Goal: Obtain resource: Download file/media

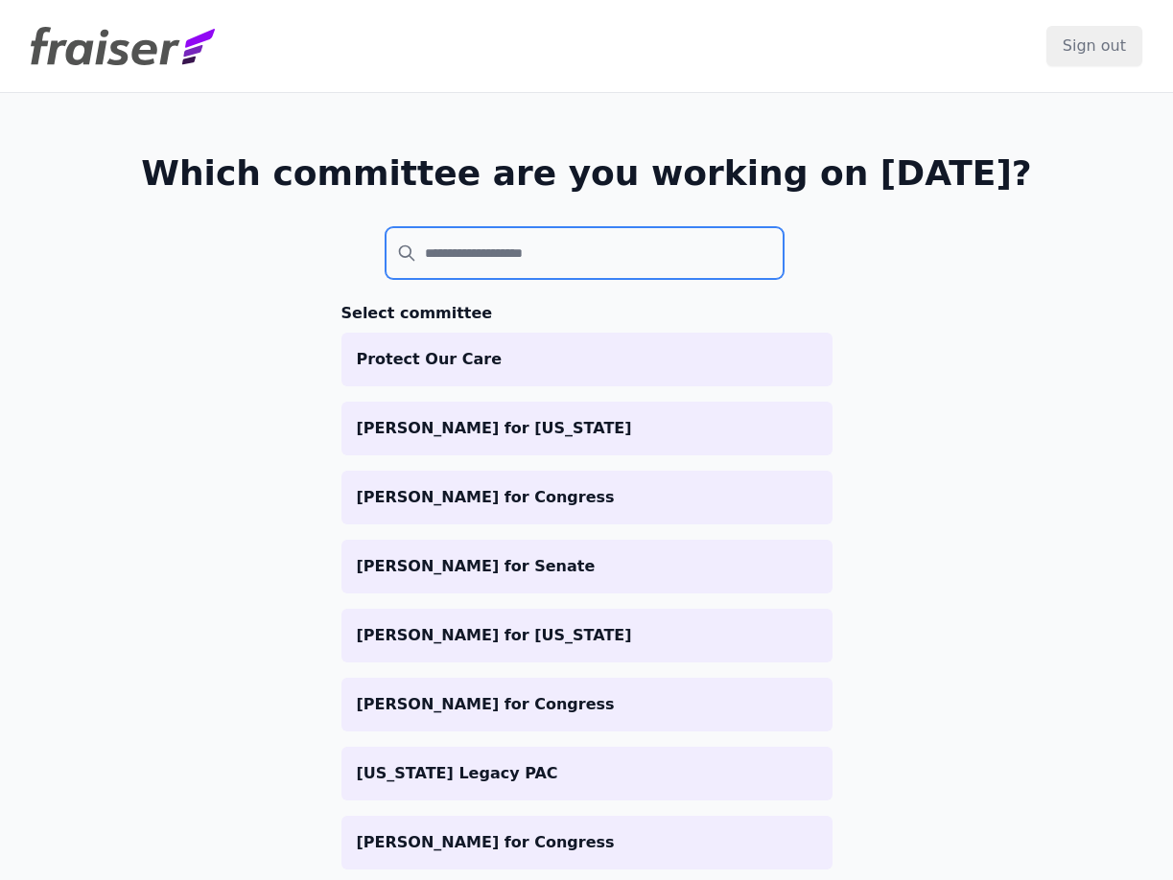
click at [454, 257] on input "search" at bounding box center [584, 253] width 399 height 52
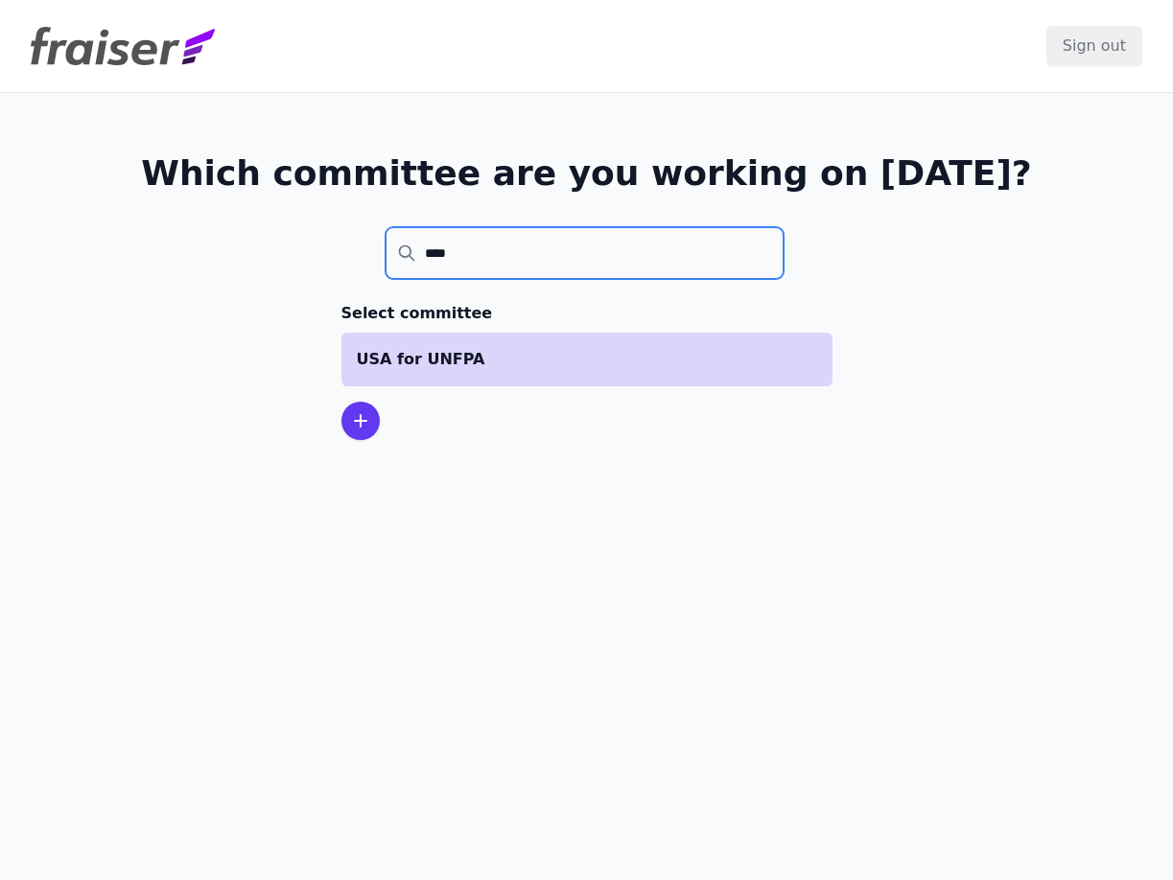
type input "****"
click at [488, 344] on li "USA for UNFPA" at bounding box center [586, 360] width 491 height 54
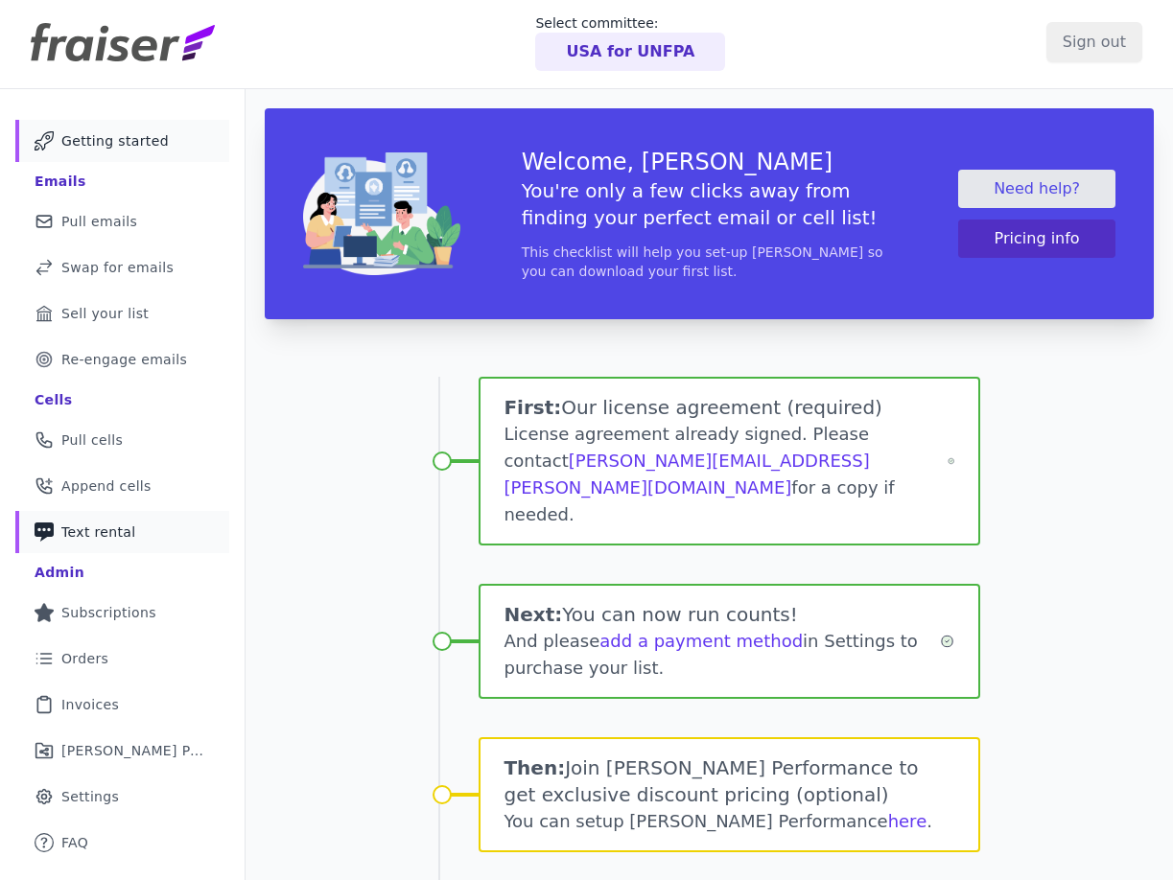
scroll to position [8, 0]
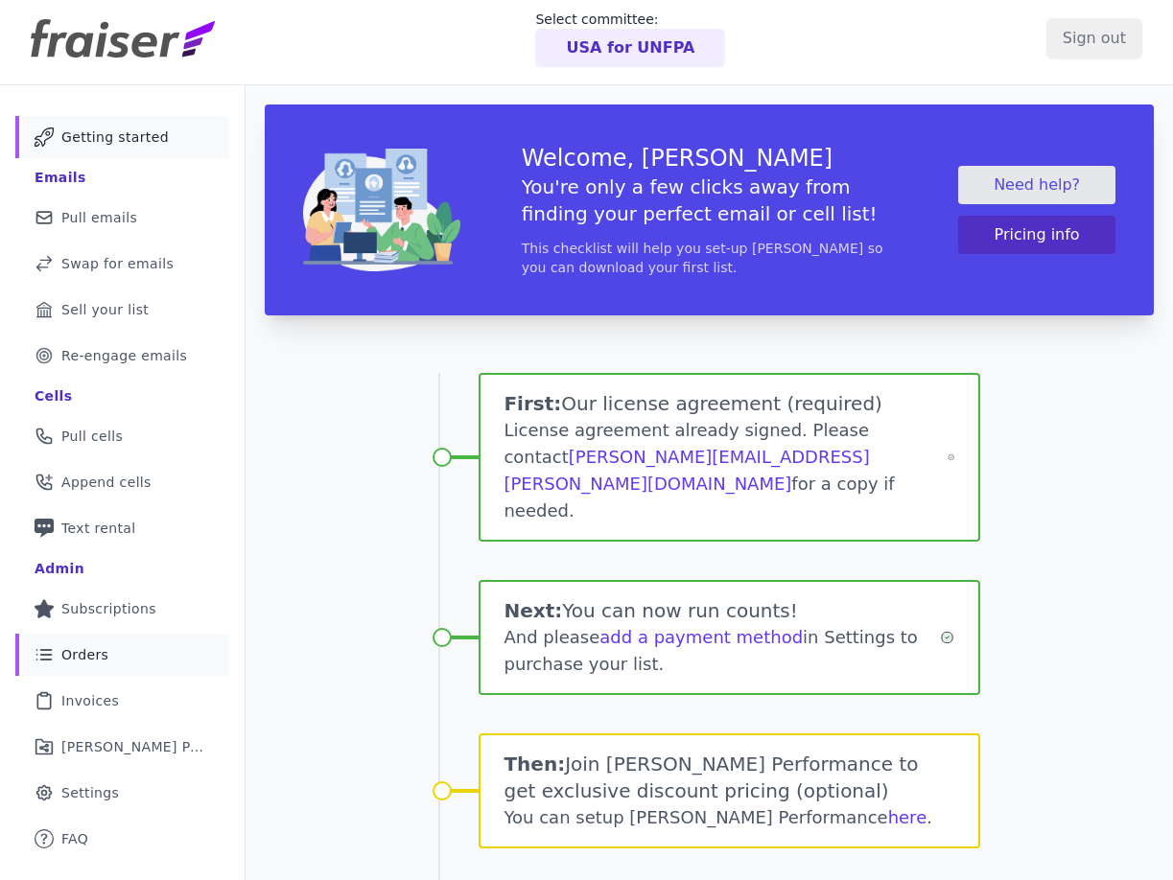
click at [88, 660] on span "Orders" at bounding box center [84, 654] width 47 height 19
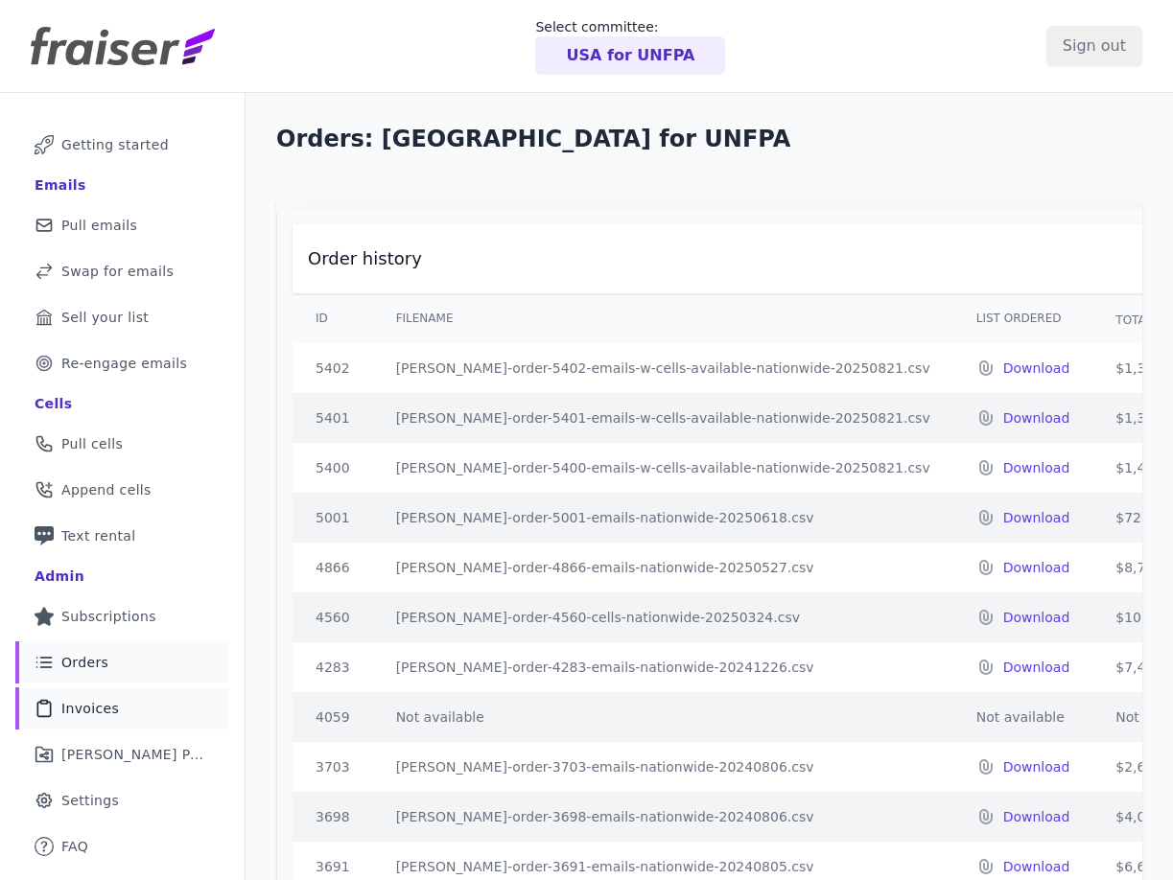
click at [82, 718] on link "Clipboard Icon Outline of a clipboard Invoices" at bounding box center [122, 708] width 214 height 42
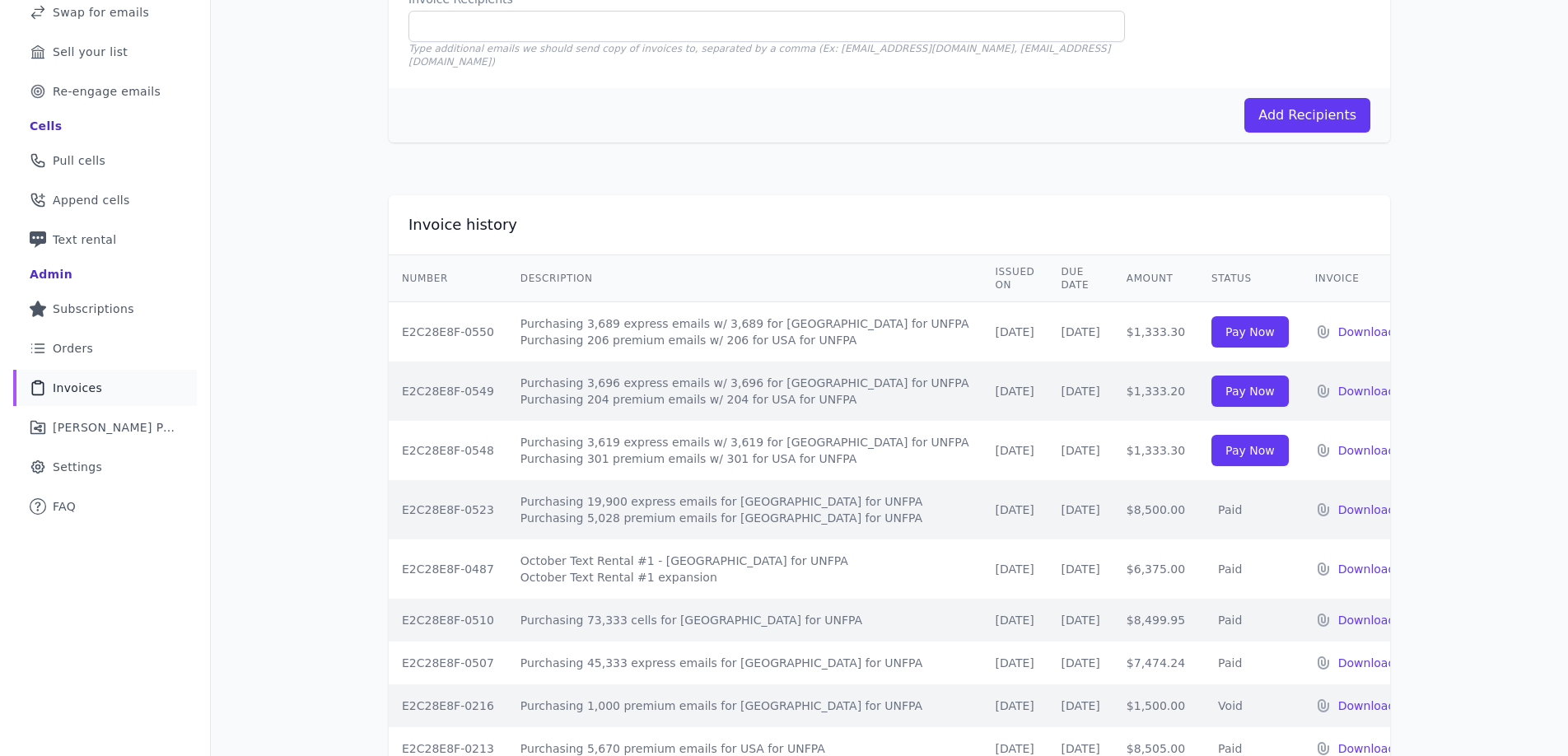
scroll to position [199, 0]
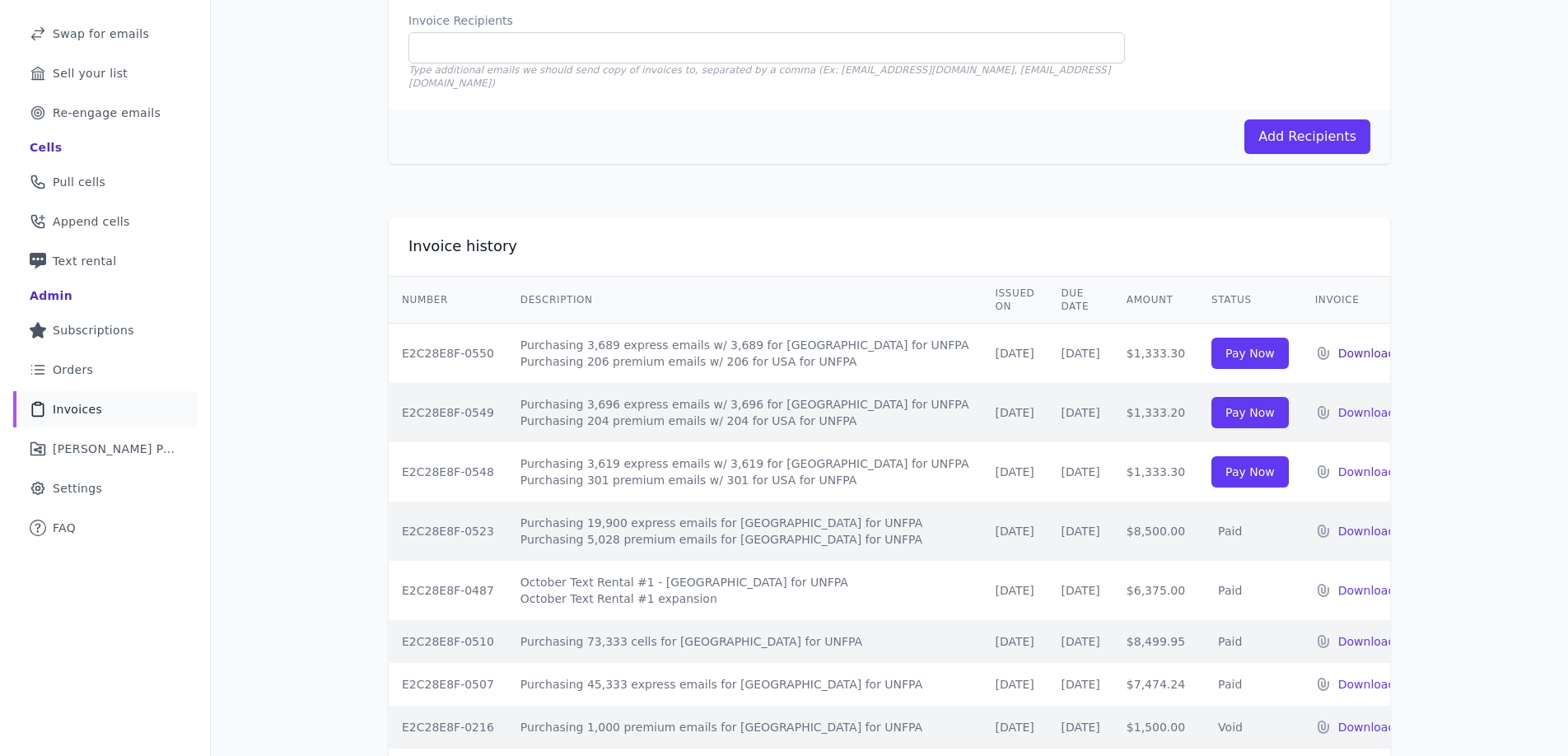
click at [1007, 345] on p "Download" at bounding box center [1367, 353] width 58 height 16
click at [81, 354] on link "List Icon Outline of bulleted list Orders" at bounding box center [105, 369] width 184 height 36
click at [79, 372] on span "Orders" at bounding box center [72, 369] width 40 height 16
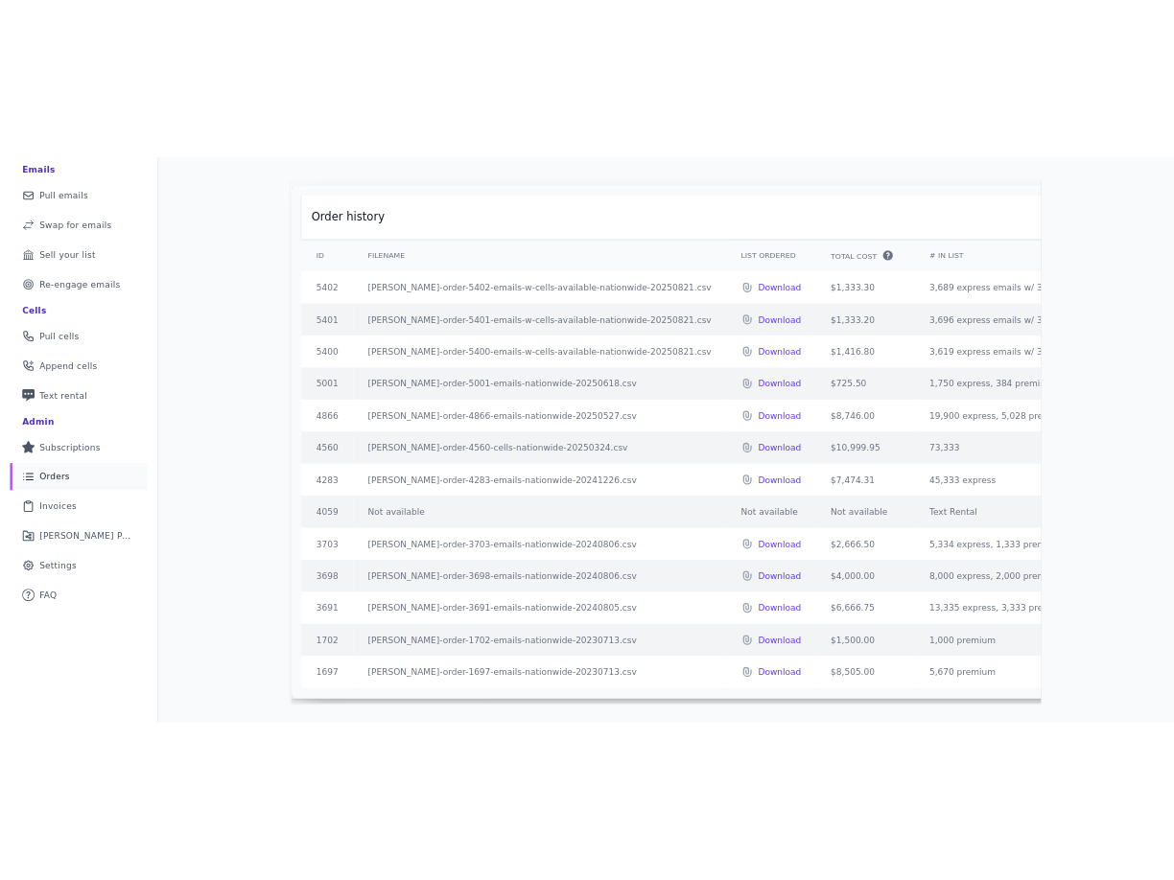
scroll to position [195, 0]
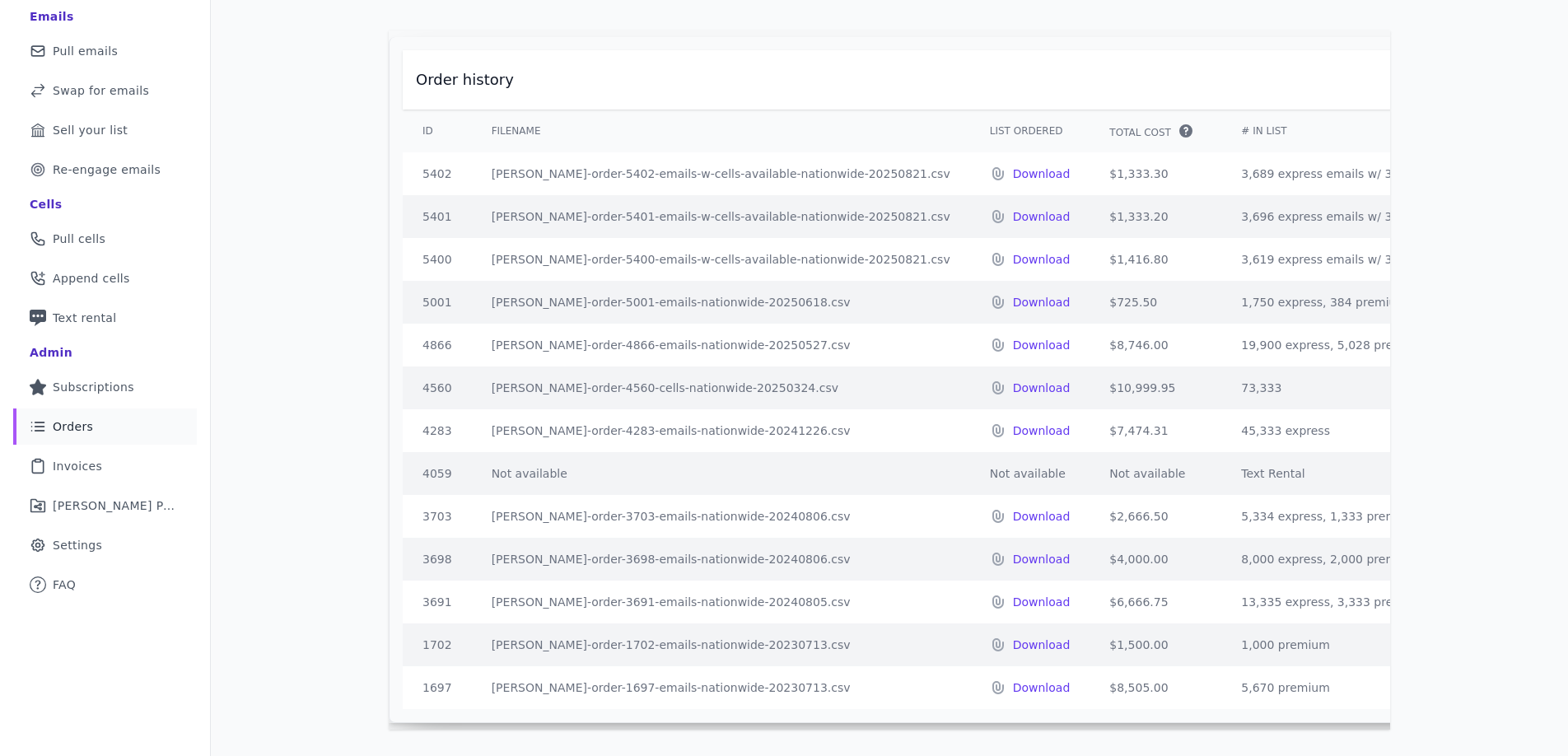
drag, startPoint x: 1291, startPoint y: 713, endPoint x: 1358, endPoint y: 717, distance: 67.1
click at [1358, 717] on div "Order history ID Filename List Ordered Total Cost" at bounding box center [890, 380] width 1002 height 699
click at [1222, 250] on td "3,619 express emails w/ 3,619 cells, 301 premium emails w/ 301 cells" at bounding box center [1443, 259] width 444 height 43
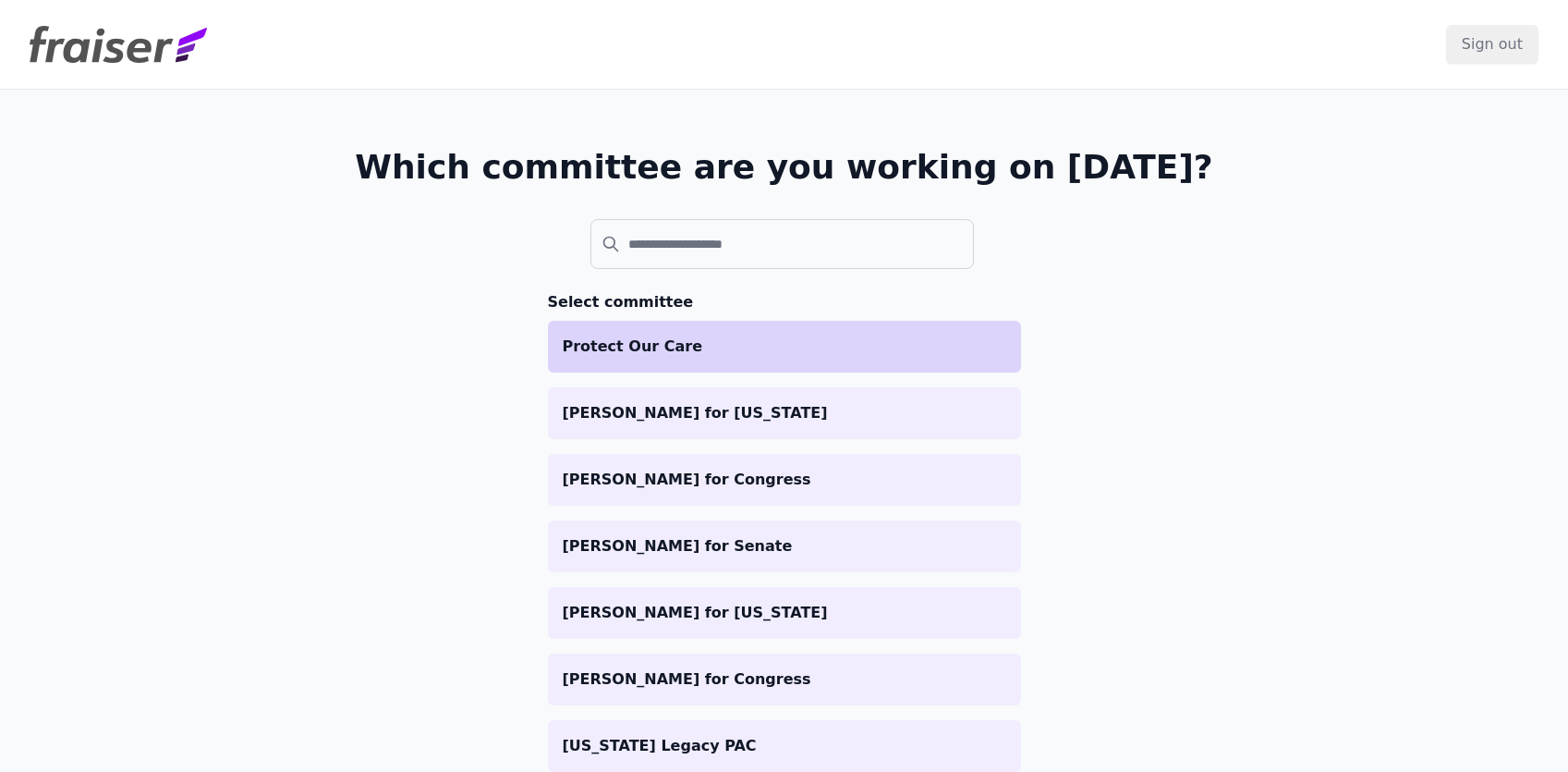
click at [638, 336] on p "Protect Our Care" at bounding box center [784, 346] width 443 height 22
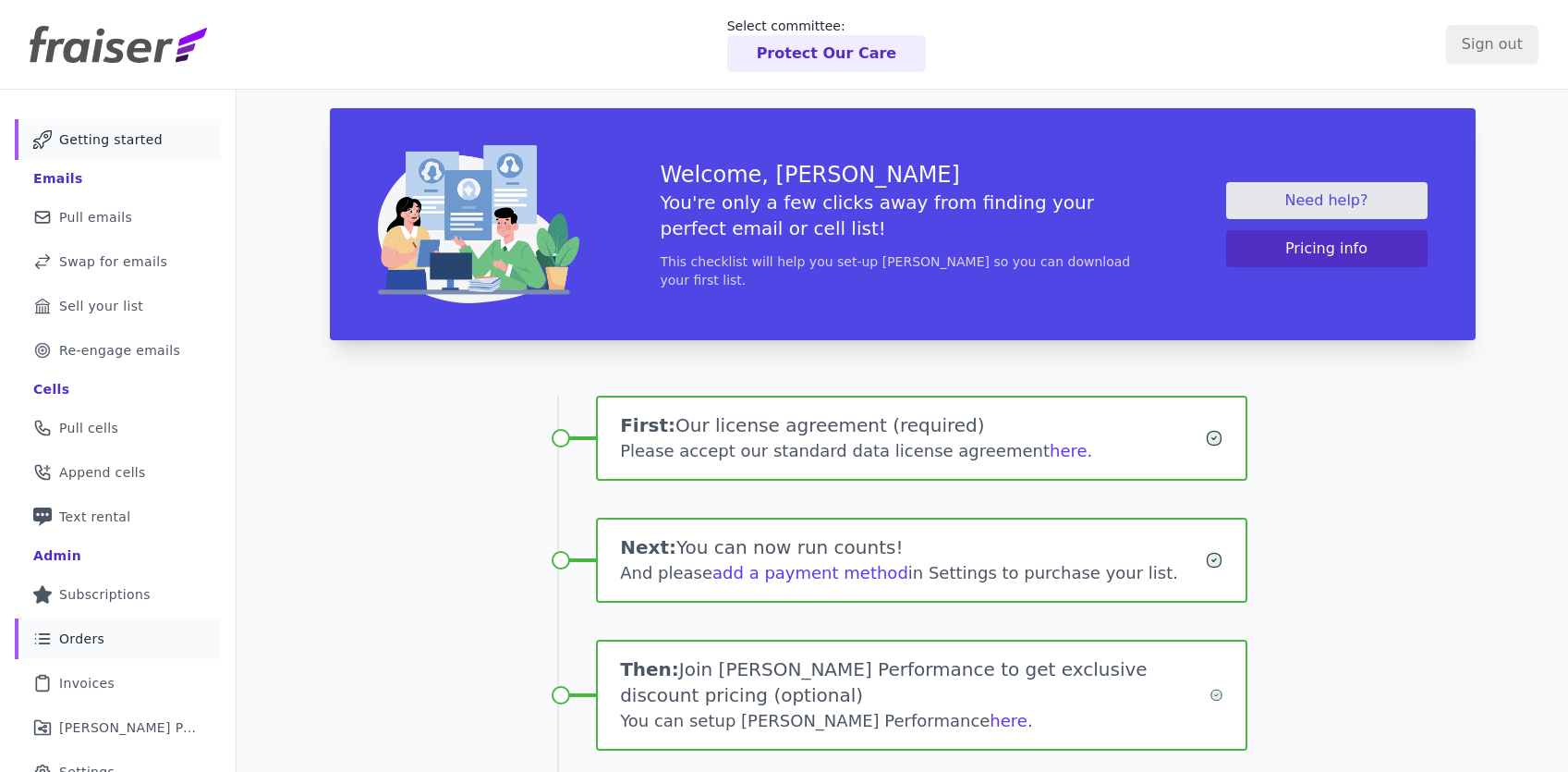
click at [94, 639] on span "Orders" at bounding box center [81, 638] width 45 height 18
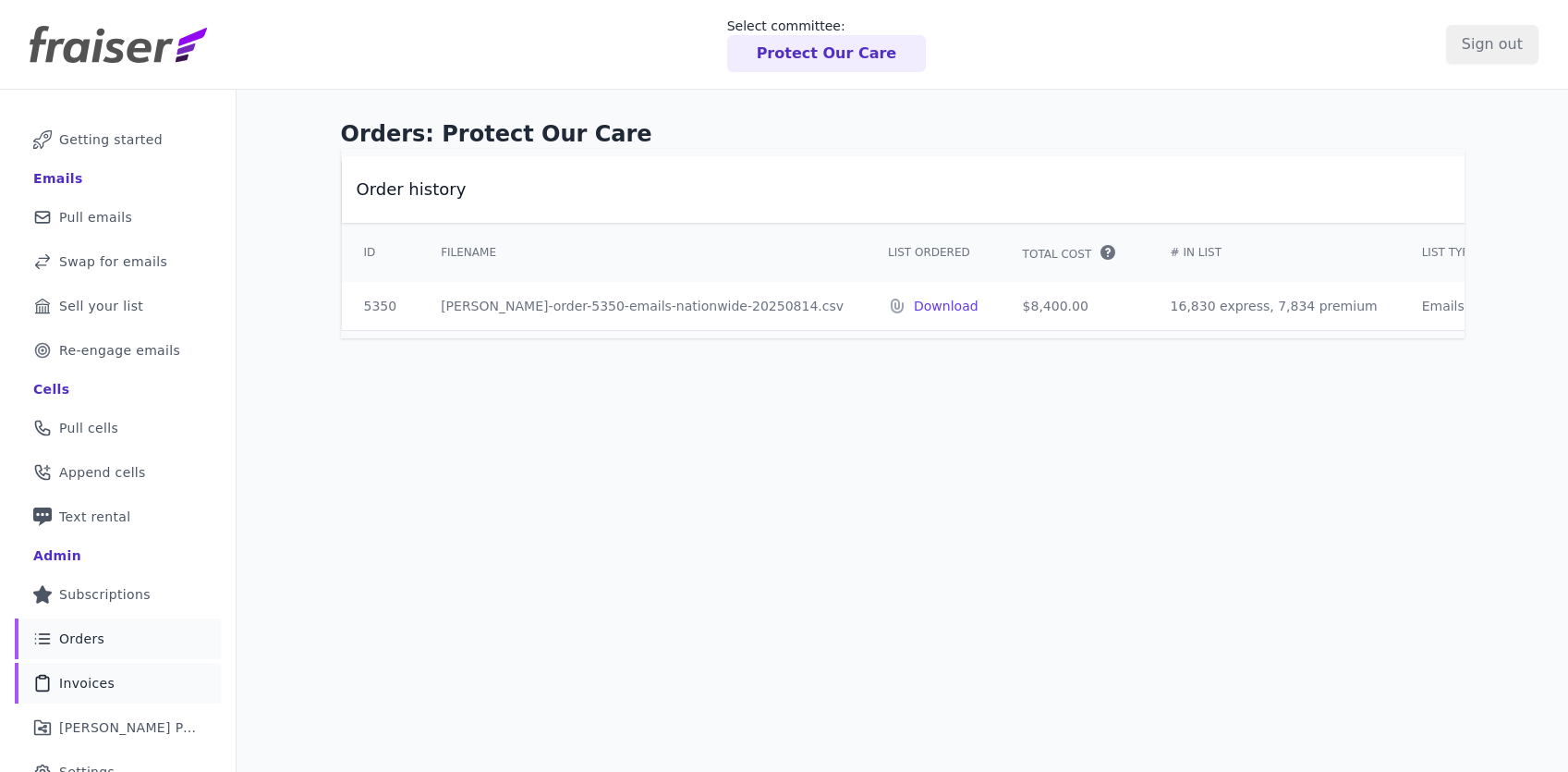
click at [77, 685] on span "Invoices" at bounding box center [87, 682] width 56 height 18
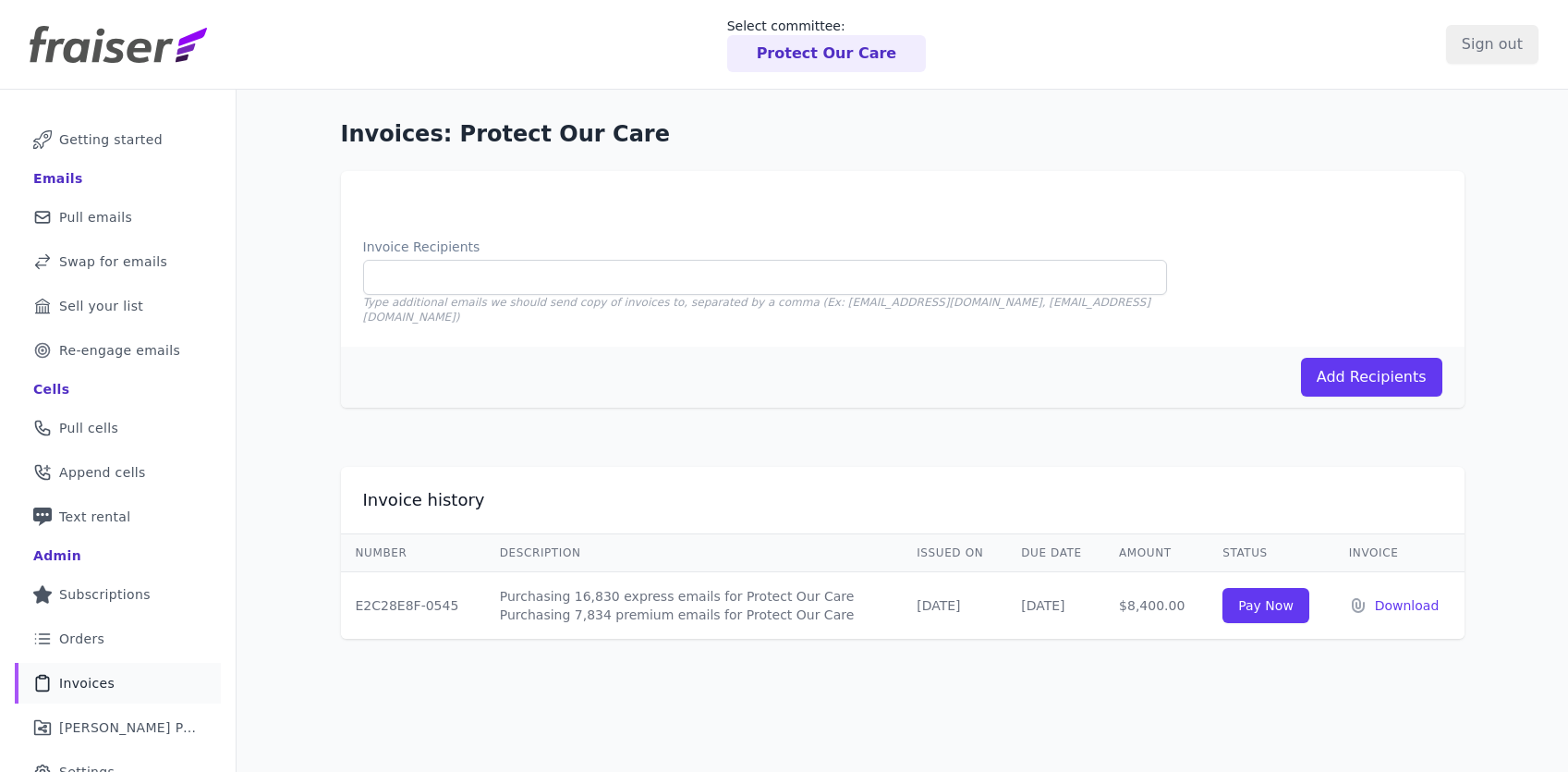
click at [90, 682] on span "Invoices" at bounding box center [87, 682] width 56 height 18
click at [106, 683] on span "Invoices" at bounding box center [87, 682] width 56 height 18
click at [102, 676] on span "Invoices" at bounding box center [87, 682] width 56 height 18
click at [89, 683] on span "Invoices" at bounding box center [87, 682] width 56 height 18
click at [94, 682] on span "Invoices" at bounding box center [87, 682] width 56 height 18
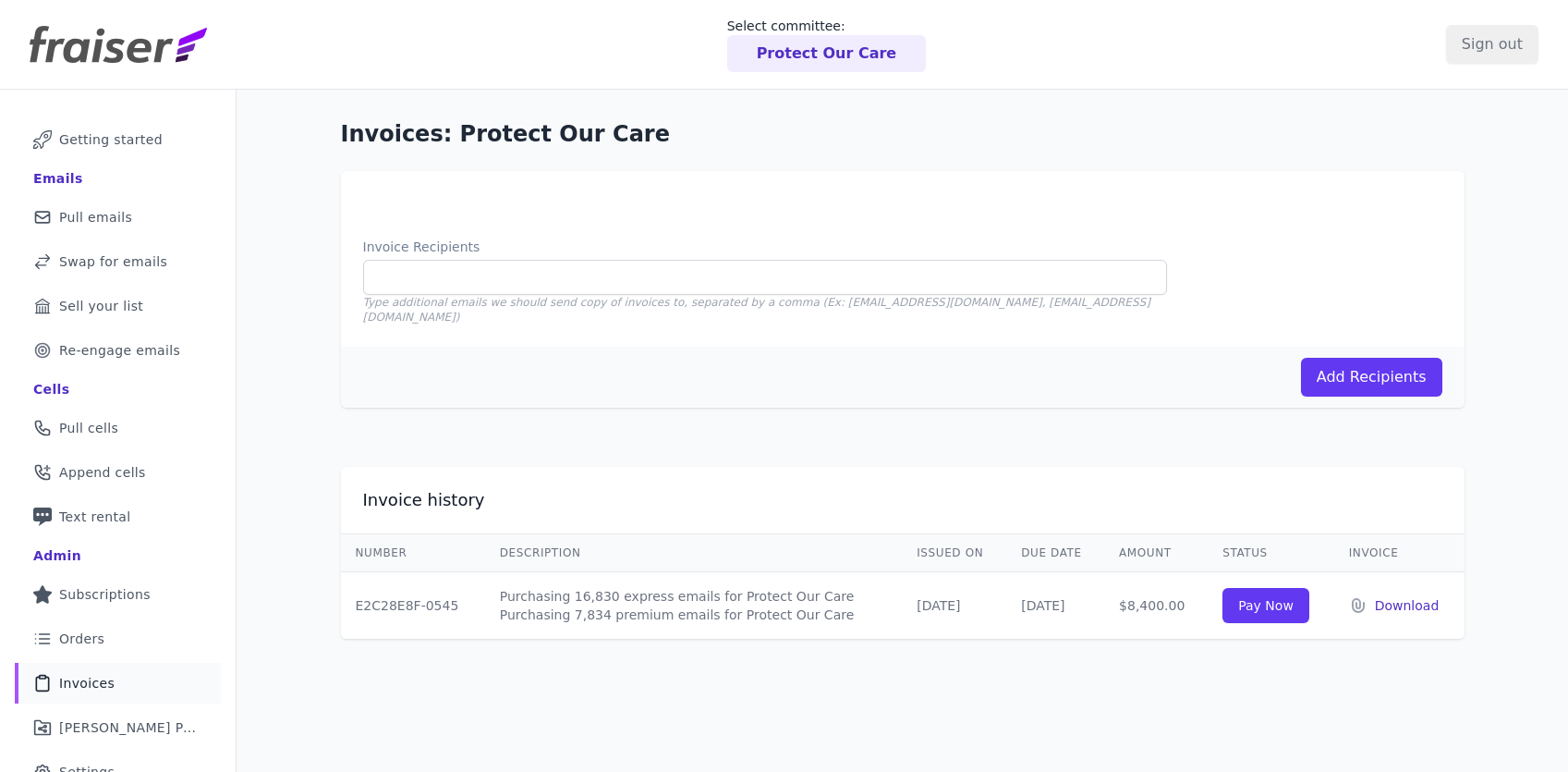
click at [1413, 596] on p "Download" at bounding box center [1413, 604] width 75 height 18
